Goal: Transaction & Acquisition: Purchase product/service

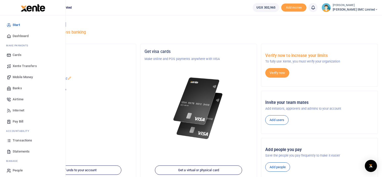
click at [31, 74] on link "Mobile Money" at bounding box center [32, 77] width 57 height 11
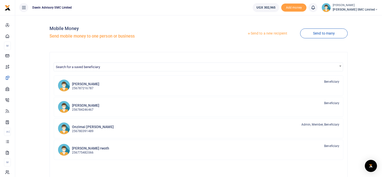
click at [105, 67] on span "Search for a saved beneficiary" at bounding box center [198, 67] width 289 height 8
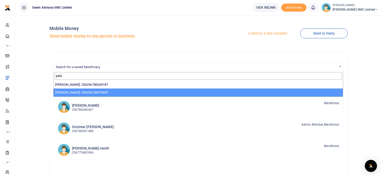
type input "pala"
select select "13855"
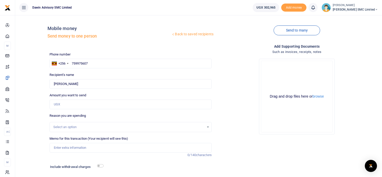
click at [233, 72] on div "Drop your files here Drag and drop files here or browse Powered by Uppy" at bounding box center [297, 97] width 162 height 84
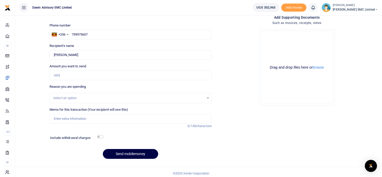
scroll to position [30, 0]
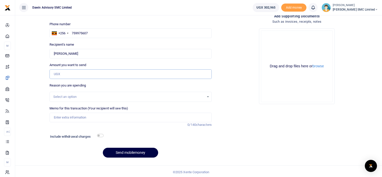
click at [71, 77] on input "Amount you want to send" at bounding box center [131, 75] width 162 height 10
type input "115,000"
click at [72, 118] on input "Memo for this transaction (Your recipient will see this)" at bounding box center [131, 118] width 162 height 10
type input "Being payment for Thinner from Milembe PO63"
click at [100, 135] on input "checkbox" at bounding box center [100, 135] width 7 height 3
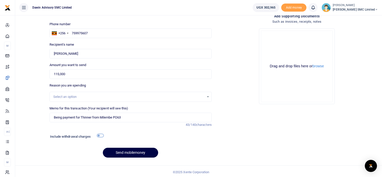
checkbox input "true"
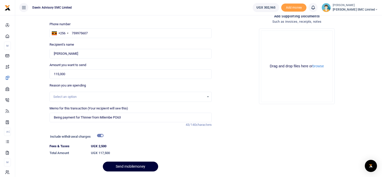
click at [134, 166] on button "Send mobilemoney" at bounding box center [130, 167] width 55 height 10
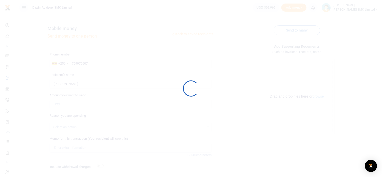
scroll to position [30, 0]
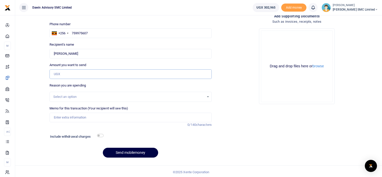
click at [68, 74] on input "Amount you want to send" at bounding box center [131, 75] width 162 height 10
type input "25,000"
click at [77, 116] on input "Memo for this transaction (Your recipient will see this)" at bounding box center [131, 118] width 162 height 10
click at [110, 117] on input "Being payment for December salary" at bounding box center [131, 118] width 162 height 10
type input "Being payment for Po 63 and 65 for Thinner"
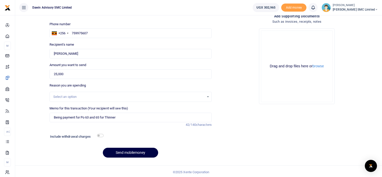
click at [235, 113] on div "Add supporting Documents Such as invoices, receipts, notes Drop your files here…" at bounding box center [297, 87] width 166 height 149
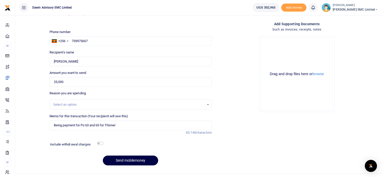
scroll to position [32, 0]
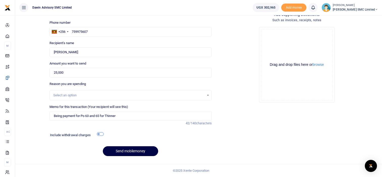
click at [101, 135] on input "checkbox" at bounding box center [100, 134] width 7 height 3
checkbox input "true"
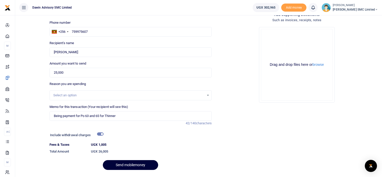
click at [122, 164] on button "Send mobilemoney" at bounding box center [130, 166] width 55 height 10
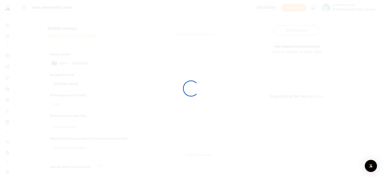
scroll to position [32, 0]
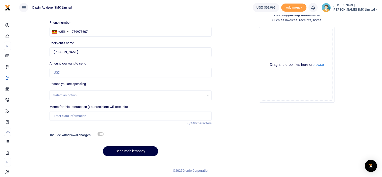
click at [266, 126] on div "Add supporting Documents Such as invoices, receipts, notes Drop your files here…" at bounding box center [297, 86] width 166 height 149
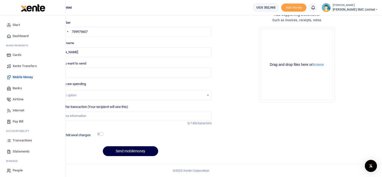
click at [21, 140] on span "Transactions" at bounding box center [22, 140] width 19 height 5
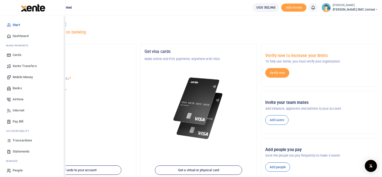
click at [25, 142] on span "Transactions" at bounding box center [22, 140] width 19 height 5
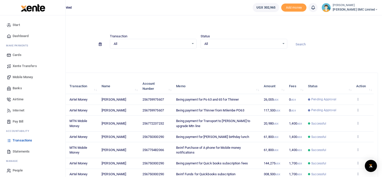
click at [18, 77] on span "Mobile Money" at bounding box center [23, 77] width 20 height 5
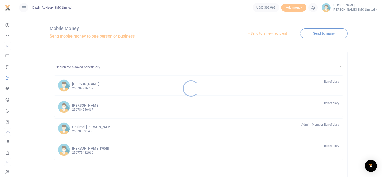
click at [92, 69] on div at bounding box center [191, 88] width 382 height 177
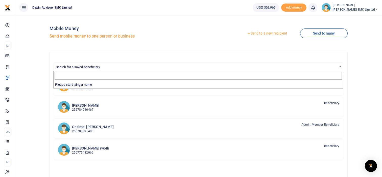
click at [82, 67] on span "Search for a saved beneficiary" at bounding box center [78, 67] width 44 height 4
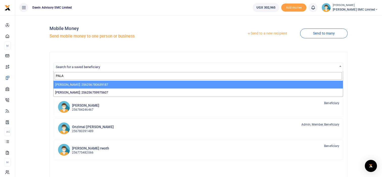
type input "PALA"
select select "3598"
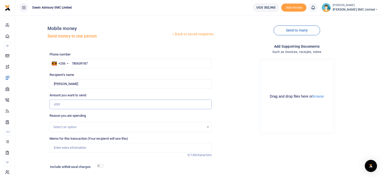
click at [70, 102] on input "Amount you want to send" at bounding box center [131, 105] width 162 height 10
type input "115,000"
click at [82, 146] on input "Memo for this transaction (Your recipient will see this)" at bounding box center [131, 148] width 162 height 10
type input "Being payment for Thinner from Milembe PO65"
click at [226, 129] on div "Drop your files here Drag and drop files here or browse Powered by Uppy" at bounding box center [297, 97] width 162 height 84
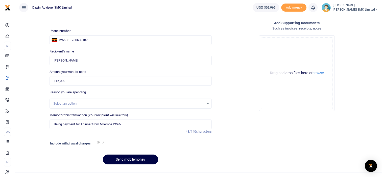
scroll to position [32, 0]
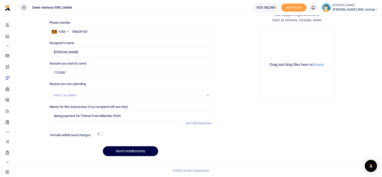
click at [135, 156] on div "Phone number +256 Uganda +256 780639187 Phone is required. Recipient's name Edm…" at bounding box center [131, 90] width 166 height 140
click at [126, 152] on button "Send mobilemoney" at bounding box center [130, 152] width 55 height 10
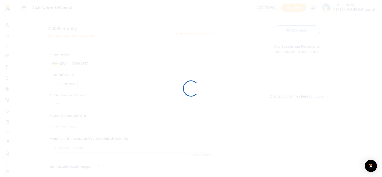
scroll to position [32, 0]
